Goal: Task Accomplishment & Management: Use online tool/utility

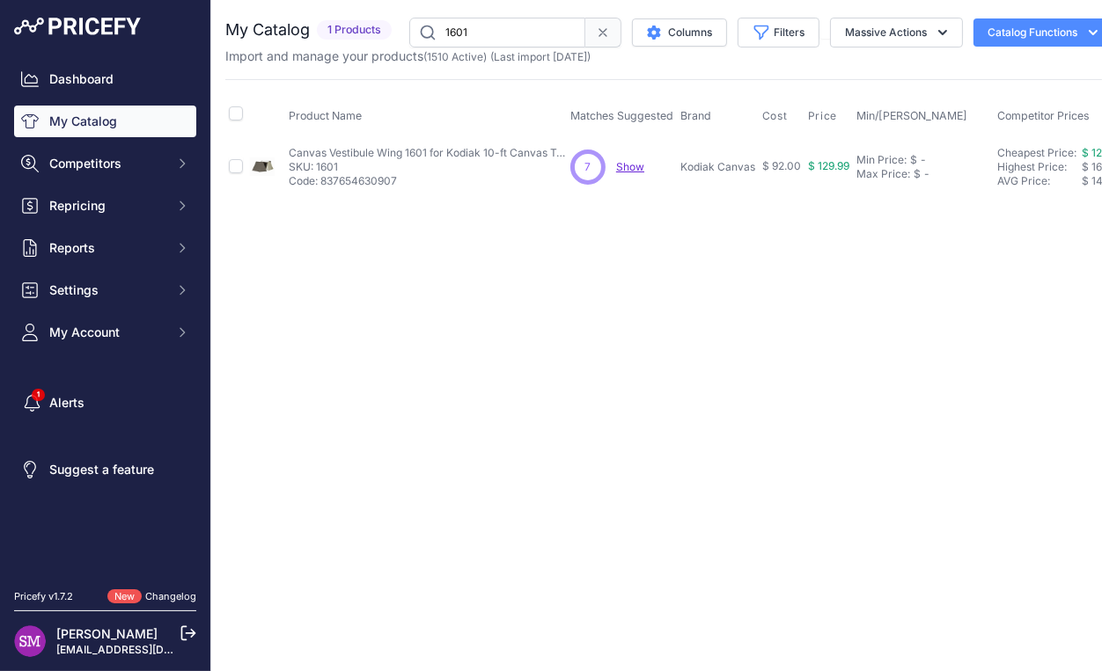
click at [630, 173] on div "7 7 Show Discovering..." at bounding box center [621, 167] width 103 height 35
click at [628, 167] on span "Show" at bounding box center [630, 166] width 28 height 13
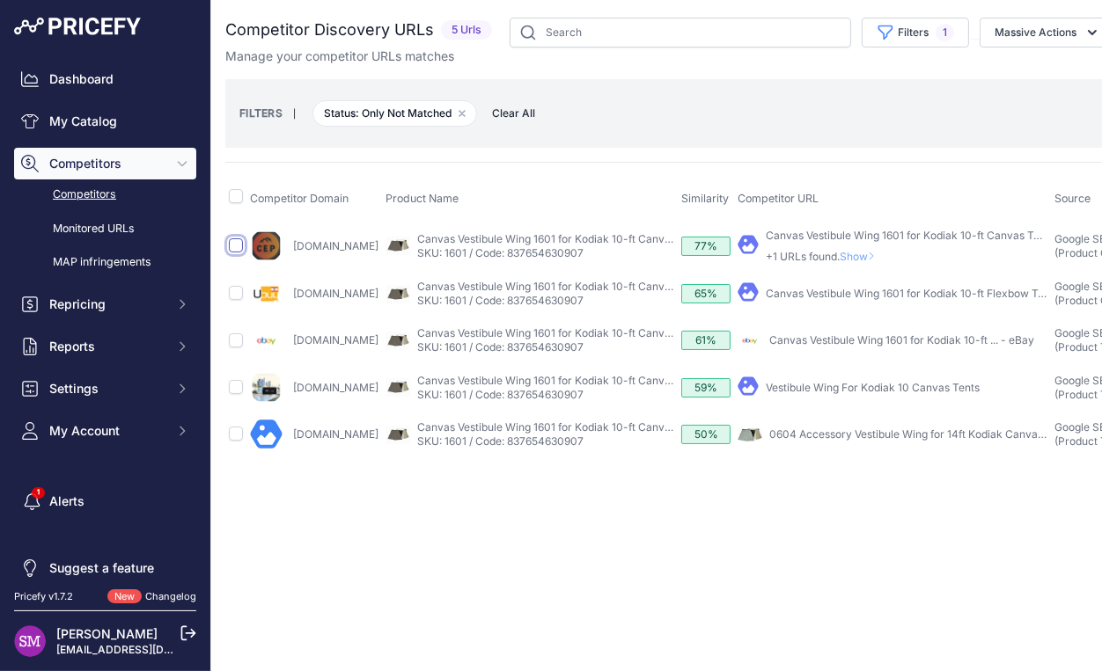
click at [234, 245] on input "checkbox" at bounding box center [236, 245] width 14 height 14
checkbox input "true"
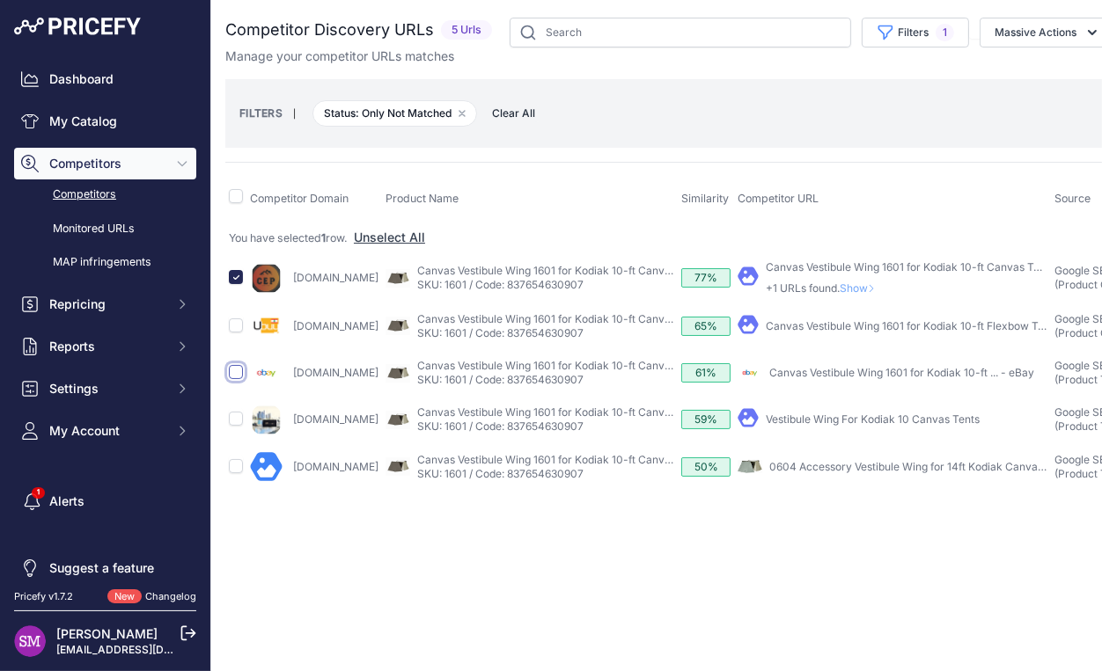
click at [240, 379] on input "checkbox" at bounding box center [236, 372] width 14 height 14
checkbox input "true"
click at [1053, 21] on button "Massive Actions" at bounding box center [1045, 33] width 133 height 30
click at [1014, 74] on span "Confirm Match" at bounding box center [1027, 73] width 85 height 15
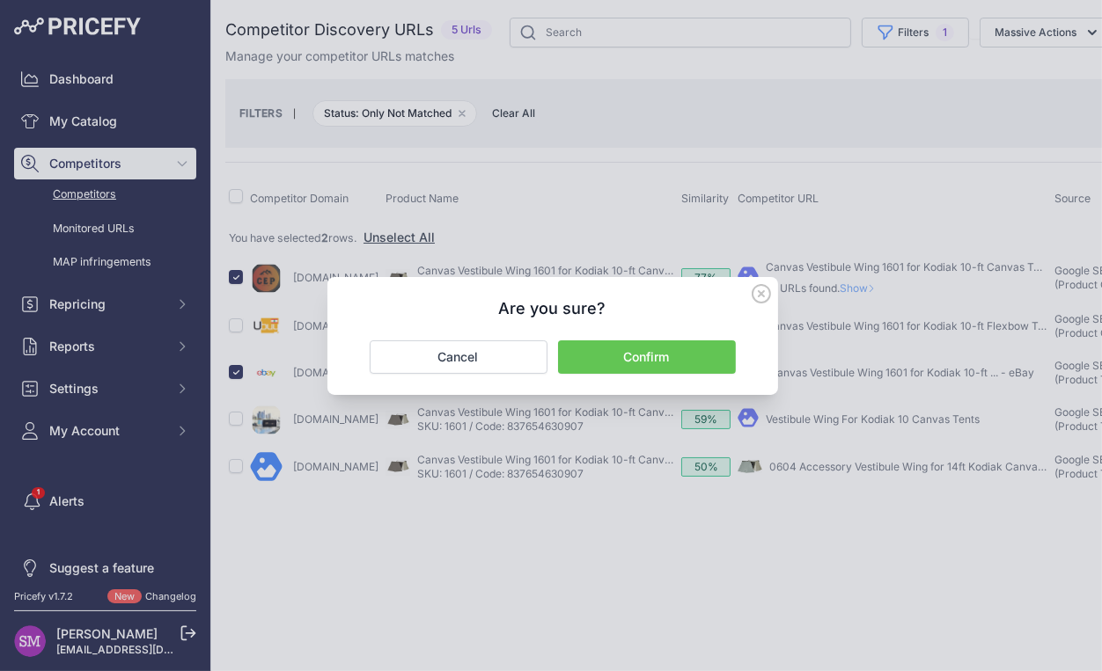
click at [687, 355] on button "Confirm" at bounding box center [647, 356] width 178 height 33
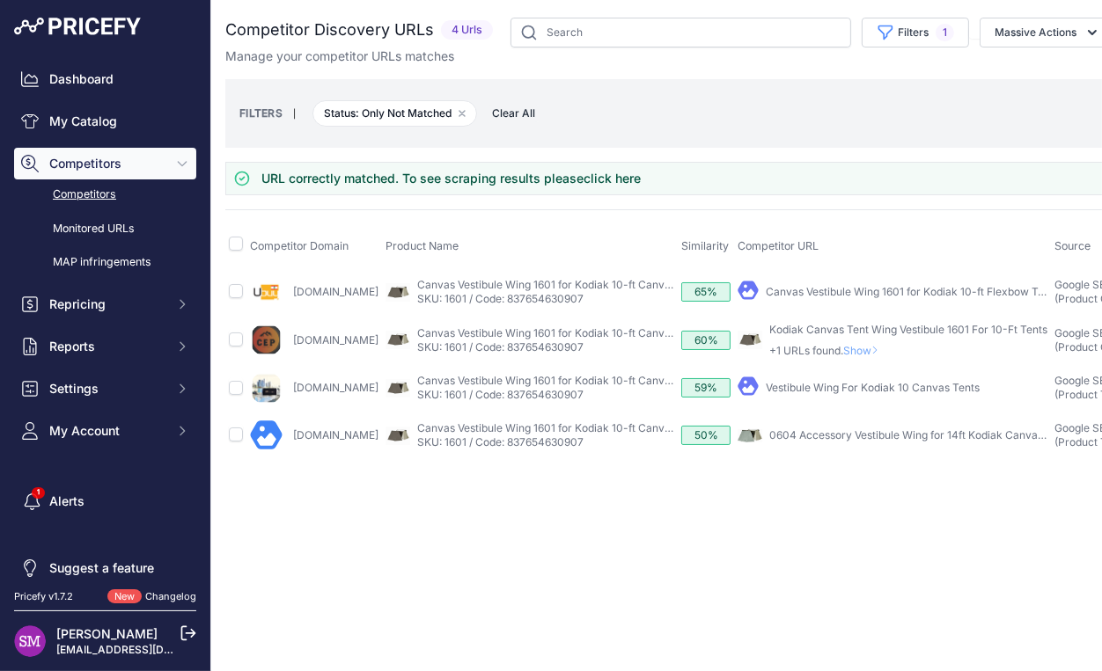
click at [885, 353] on span "Show" at bounding box center [864, 350] width 42 height 13
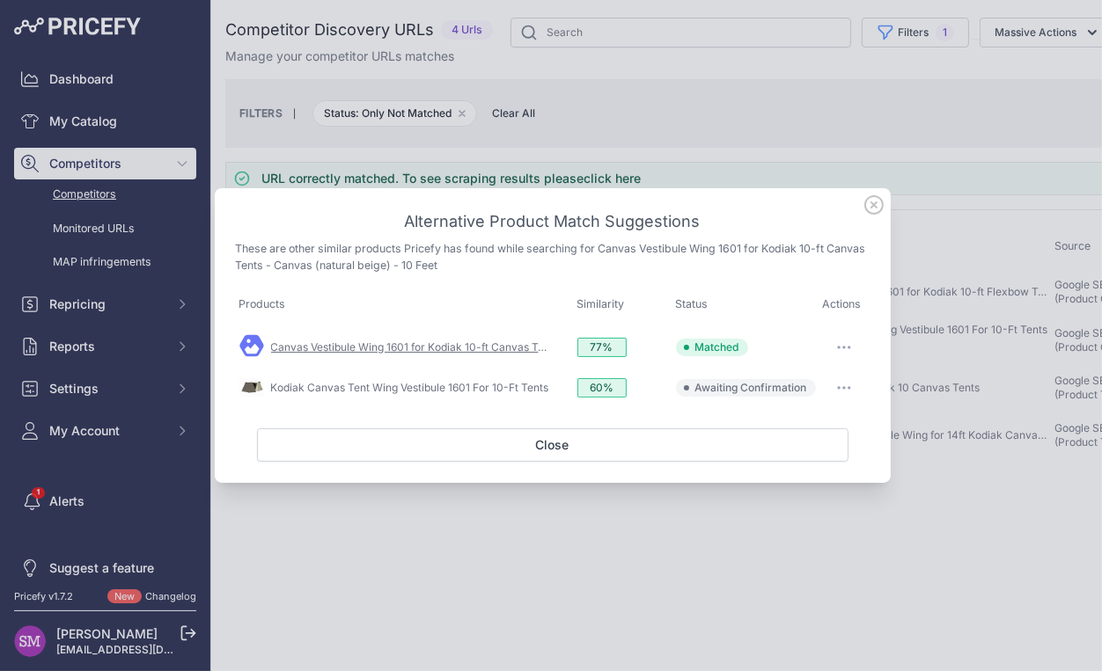
click at [502, 346] on link "Canvas Vestibule Wing 1601 for Kodiak 10-ft Canvas Tents" at bounding box center [415, 346] width 289 height 13
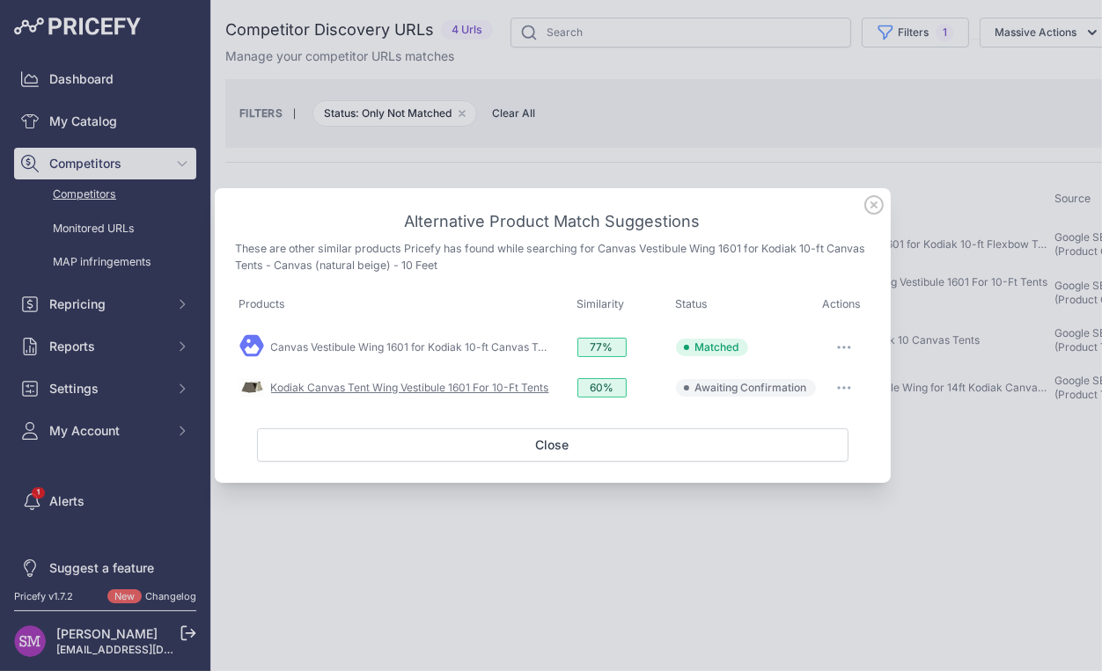
click at [506, 392] on link "Kodiak Canvas Tent Wing Vestibule 1601 For 10-Ft Tents" at bounding box center [410, 387] width 278 height 13
click at [839, 384] on button "button" at bounding box center [843, 388] width 35 height 25
click at [784, 461] on span "Exclude match" at bounding box center [804, 459] width 74 height 13
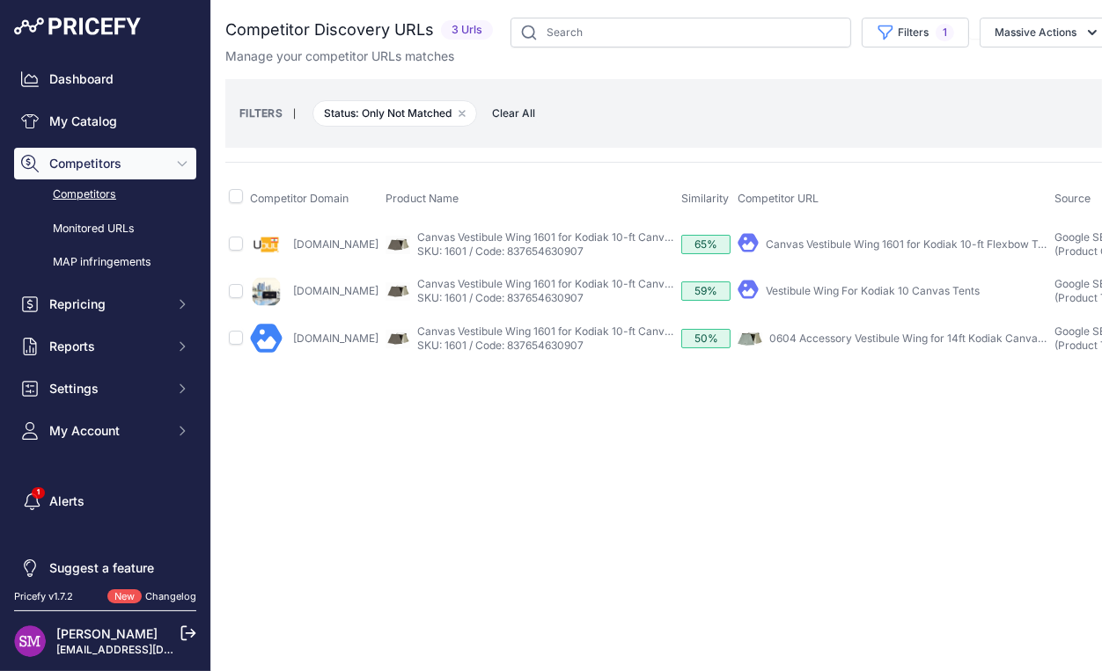
click at [613, 440] on div "Close You are not connected to the internet." at bounding box center [668, 335] width 915 height 671
click at [102, 228] on link "Monitored URLs" at bounding box center [105, 229] width 182 height 31
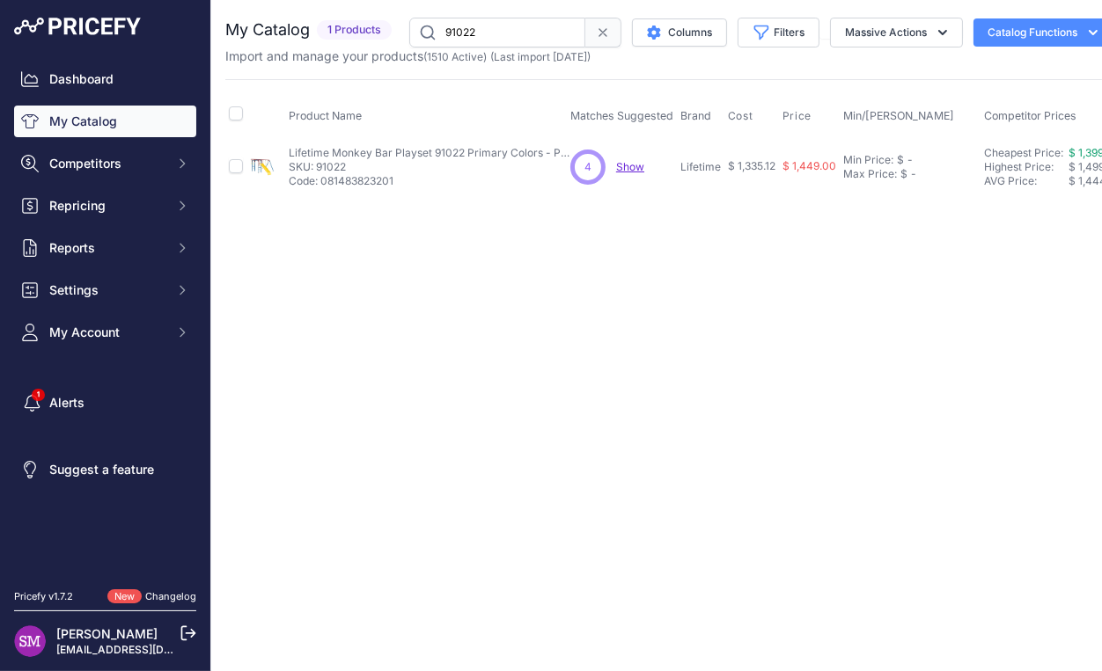
click at [625, 164] on span "Show" at bounding box center [630, 166] width 28 height 13
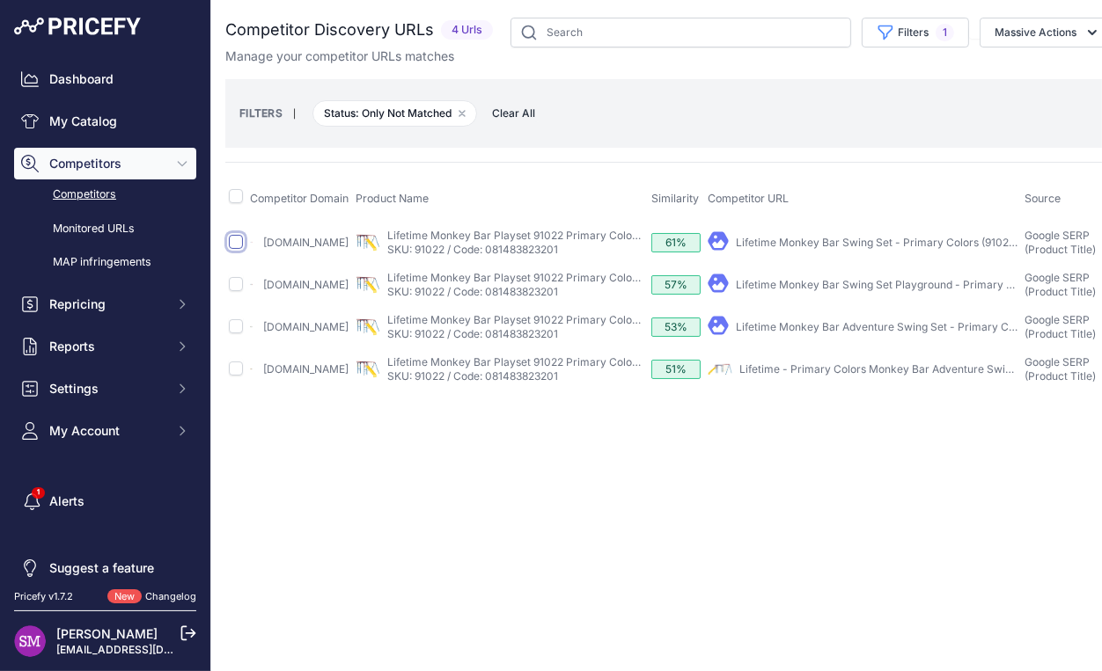
click at [238, 238] on input "checkbox" at bounding box center [236, 242] width 14 height 14
checkbox input "true"
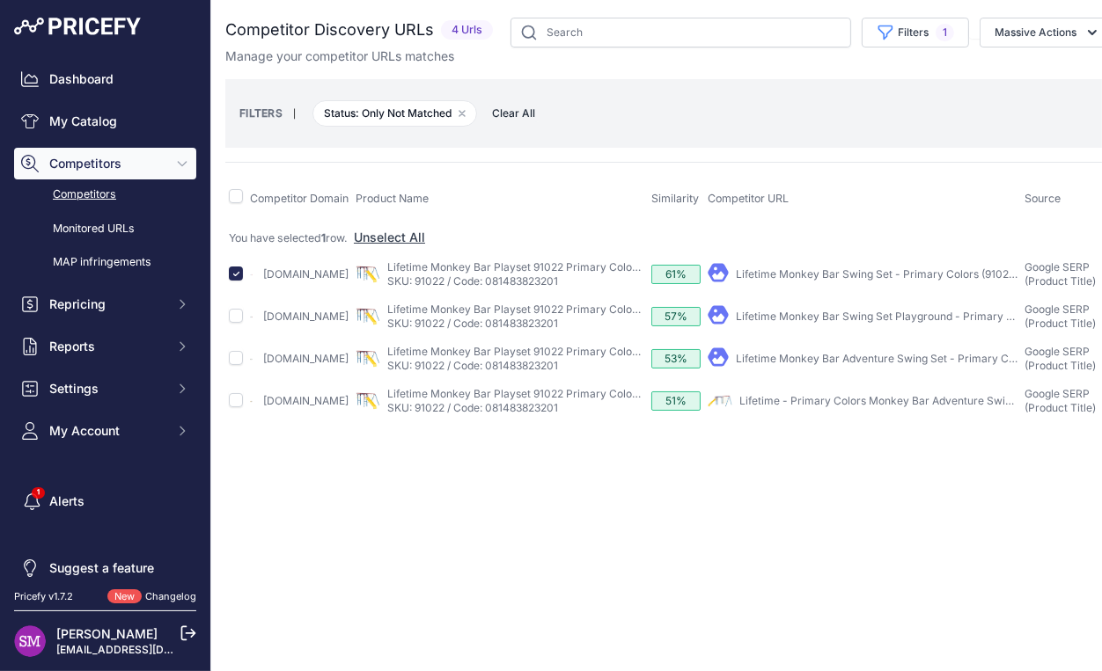
click at [239, 307] on div at bounding box center [236, 314] width 14 height 18
click at [238, 316] on input "checkbox" at bounding box center [236, 316] width 14 height 14
checkbox input "true"
click at [234, 402] on input "checkbox" at bounding box center [236, 400] width 14 height 14
checkbox input "true"
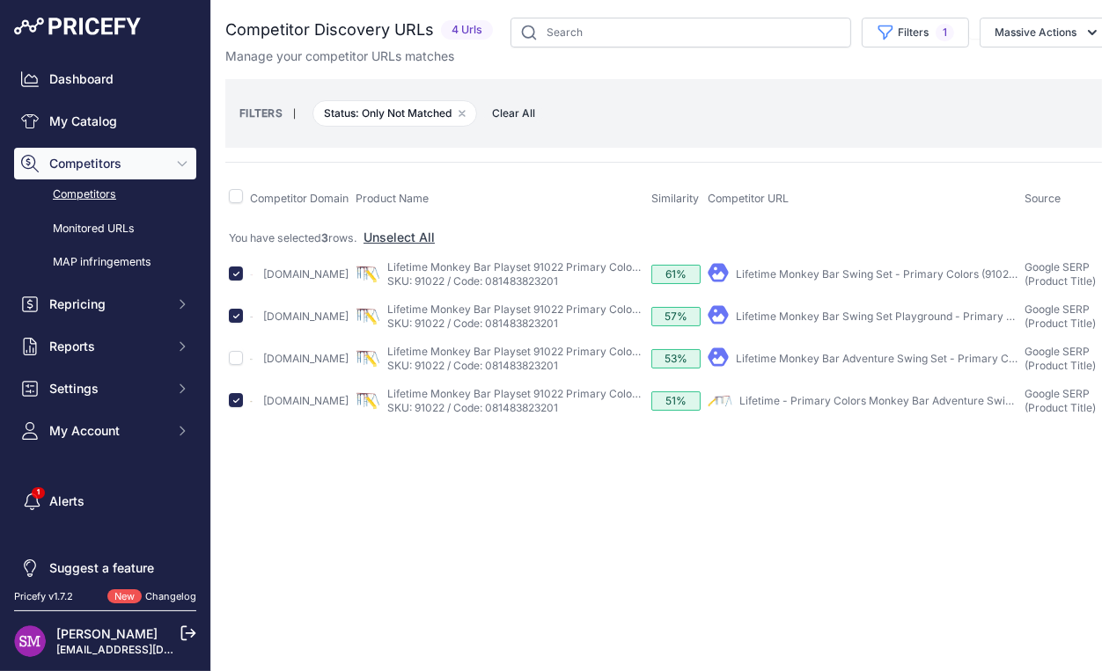
click at [1036, 33] on button "Massive Actions" at bounding box center [1045, 33] width 133 height 30
click at [1014, 73] on span "Confirm Match" at bounding box center [1027, 73] width 85 height 15
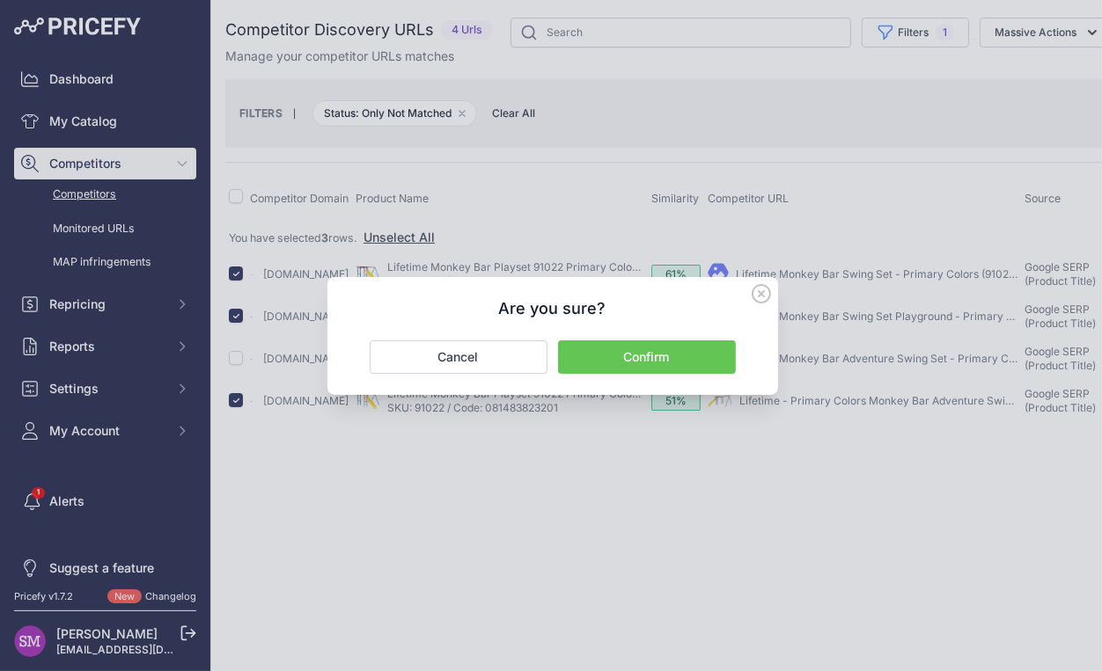
click at [661, 364] on button "Confirm" at bounding box center [647, 356] width 178 height 33
